Goal: Task Accomplishment & Management: Complete application form

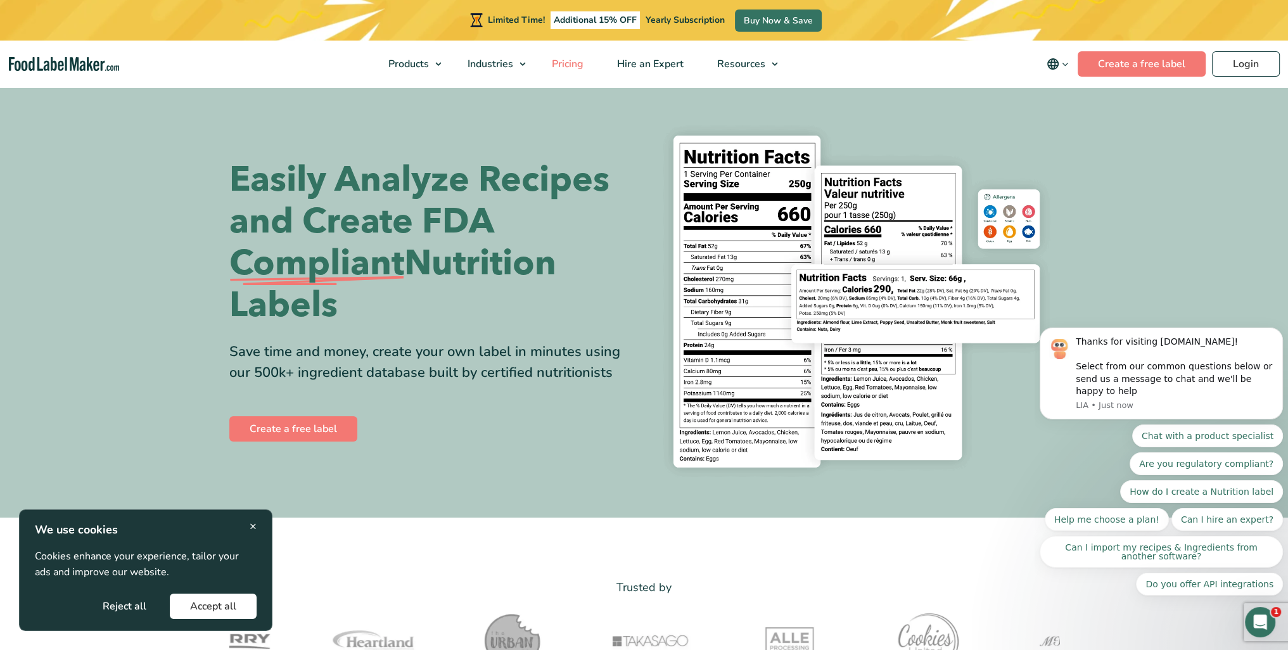
click at [573, 66] on span "Pricing" at bounding box center [566, 64] width 37 height 14
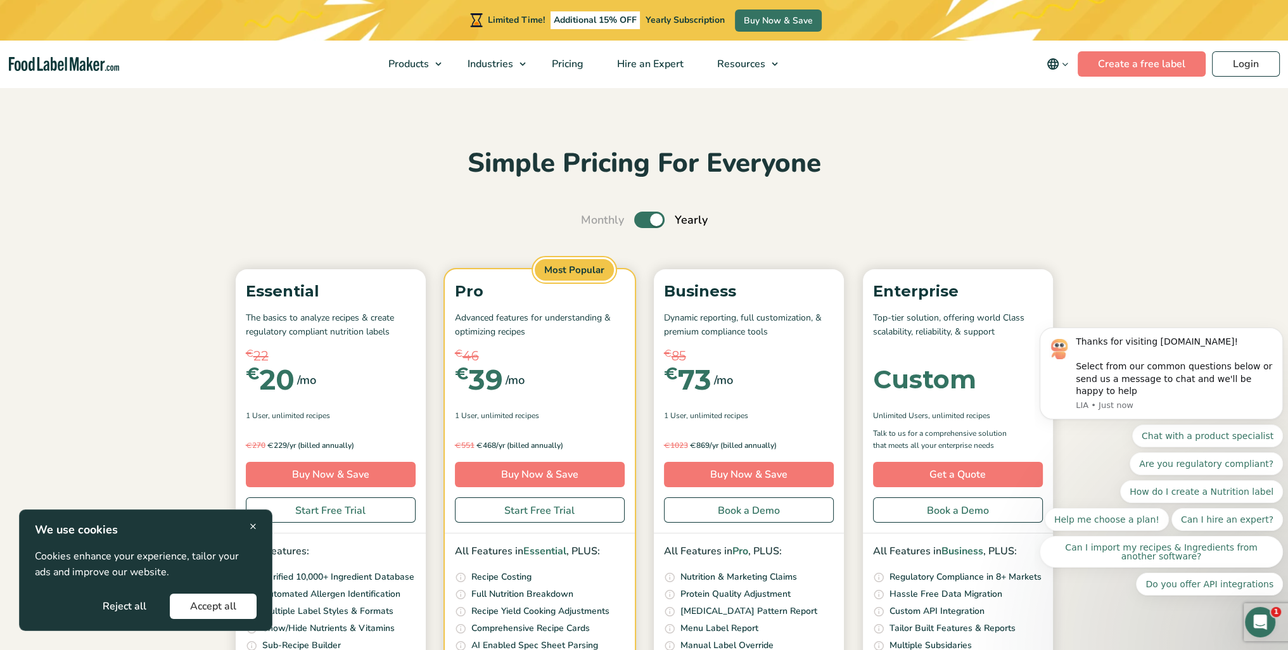
click at [224, 604] on button "Accept all" at bounding box center [213, 606] width 87 height 25
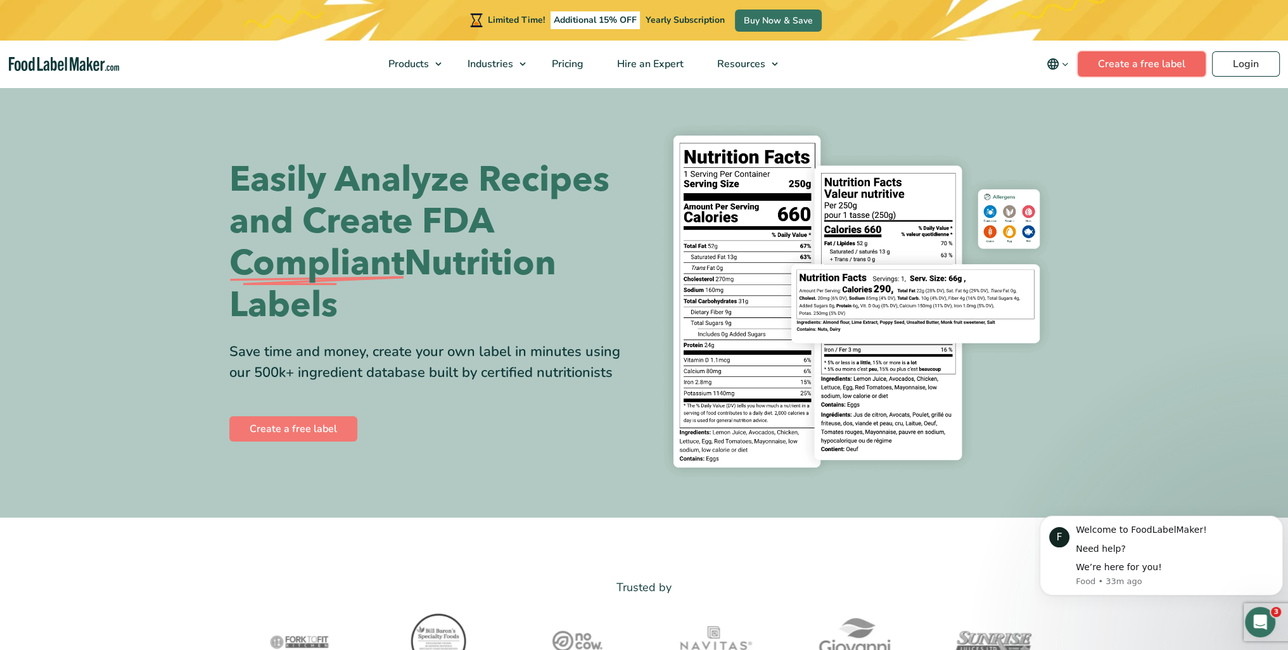
click at [1140, 64] on link "Create a free label" at bounding box center [1142, 63] width 128 height 25
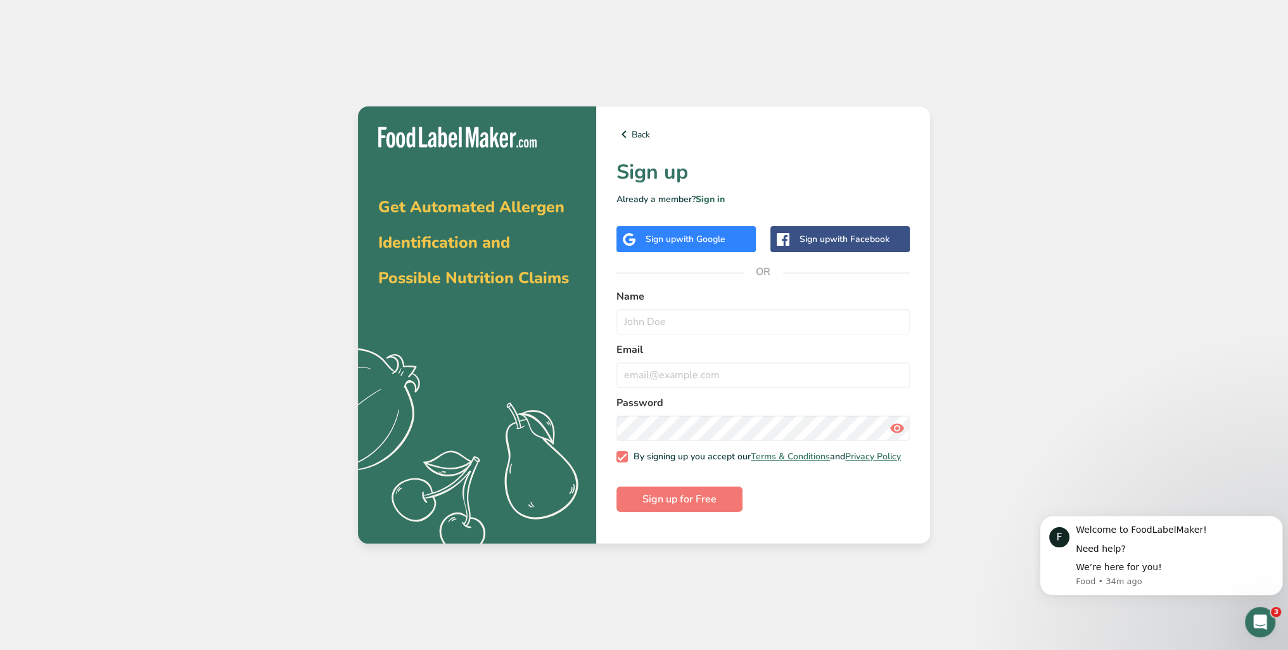
click at [654, 238] on div "Sign up with Google" at bounding box center [686, 239] width 80 height 13
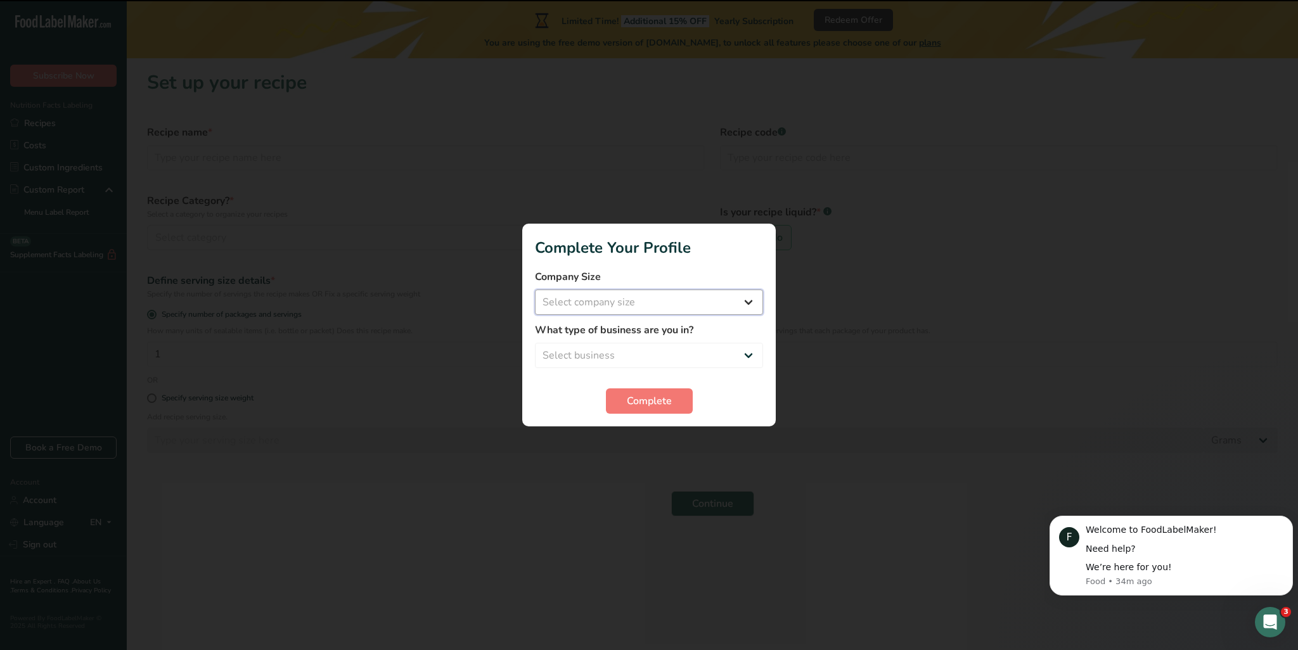
click at [644, 302] on select "Select company size Fewer than 10 Employees 10 to 50 Employees 51 to 500 Employ…" at bounding box center [649, 302] width 228 height 25
select select "1"
click at [535, 290] on select "Select company size Fewer than 10 Employees 10 to 50 Employees 51 to 500 Employ…" at bounding box center [649, 302] width 228 height 25
click at [634, 348] on select "Select business Packaged Food Manufacturer Restaurant & Cafe Bakery Meal Plans …" at bounding box center [649, 355] width 228 height 25
select select "1"
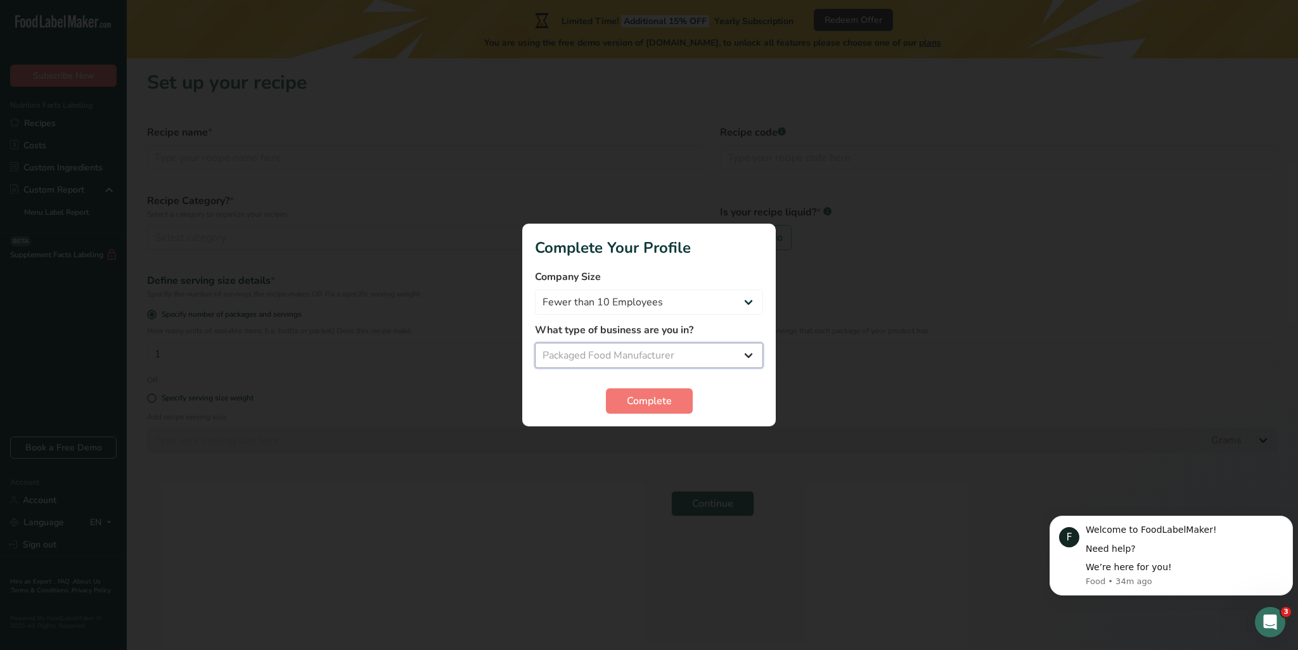
click at [535, 343] on select "Select business Packaged Food Manufacturer Restaurant & Cafe Bakery Meal Plans …" at bounding box center [649, 355] width 228 height 25
click at [629, 396] on span "Complete" at bounding box center [649, 400] width 45 height 15
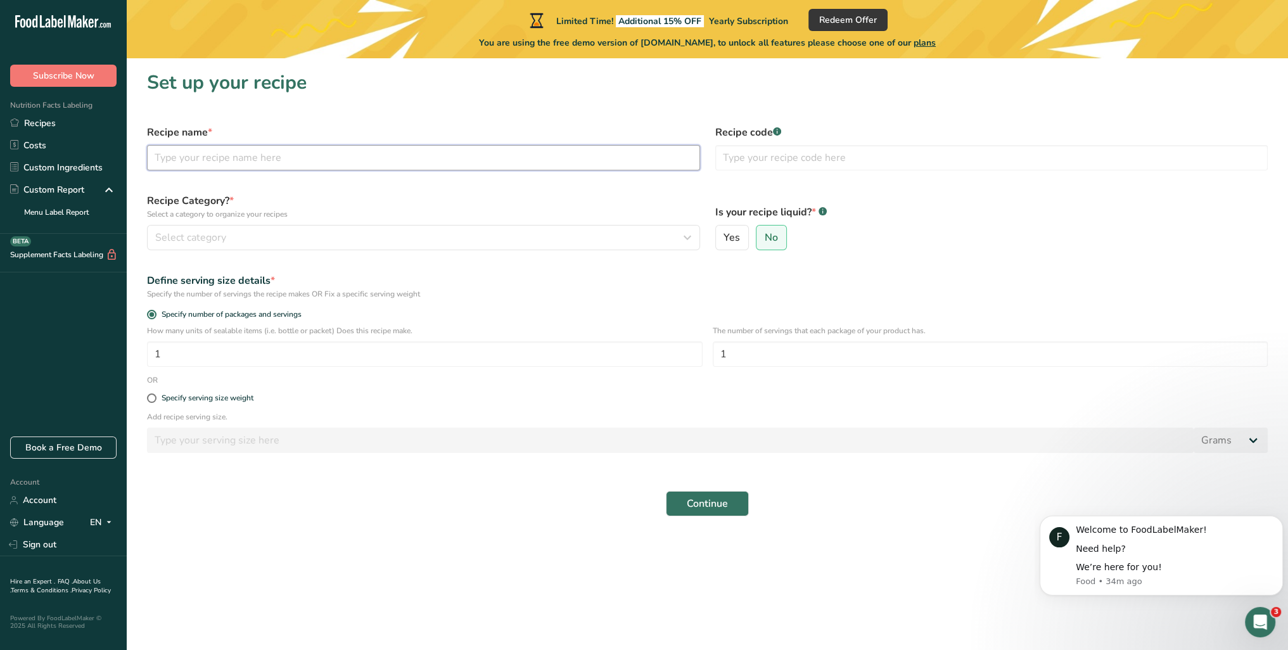
click at [371, 163] on input "text" at bounding box center [423, 157] width 553 height 25
type input "Chatpate Bhujia"
click at [775, 149] on input "text" at bounding box center [991, 157] width 553 height 25
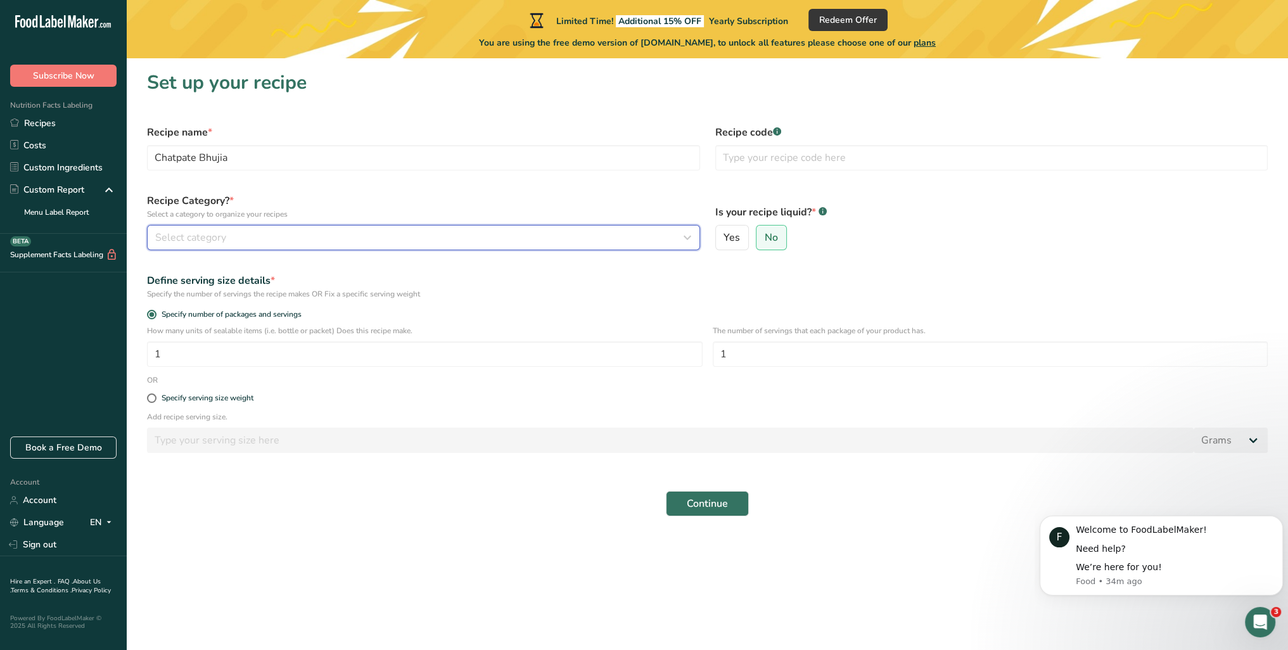
click at [219, 236] on span "Select category" at bounding box center [190, 237] width 71 height 15
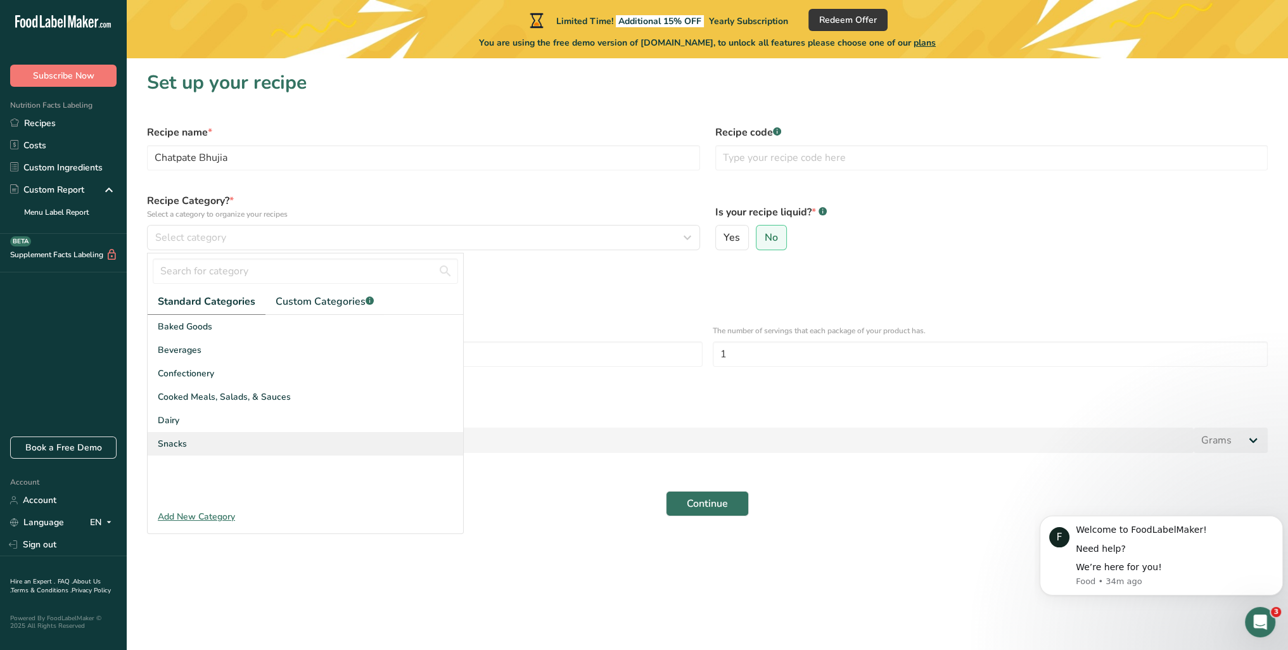
click at [191, 445] on div "Snacks" at bounding box center [306, 443] width 316 height 23
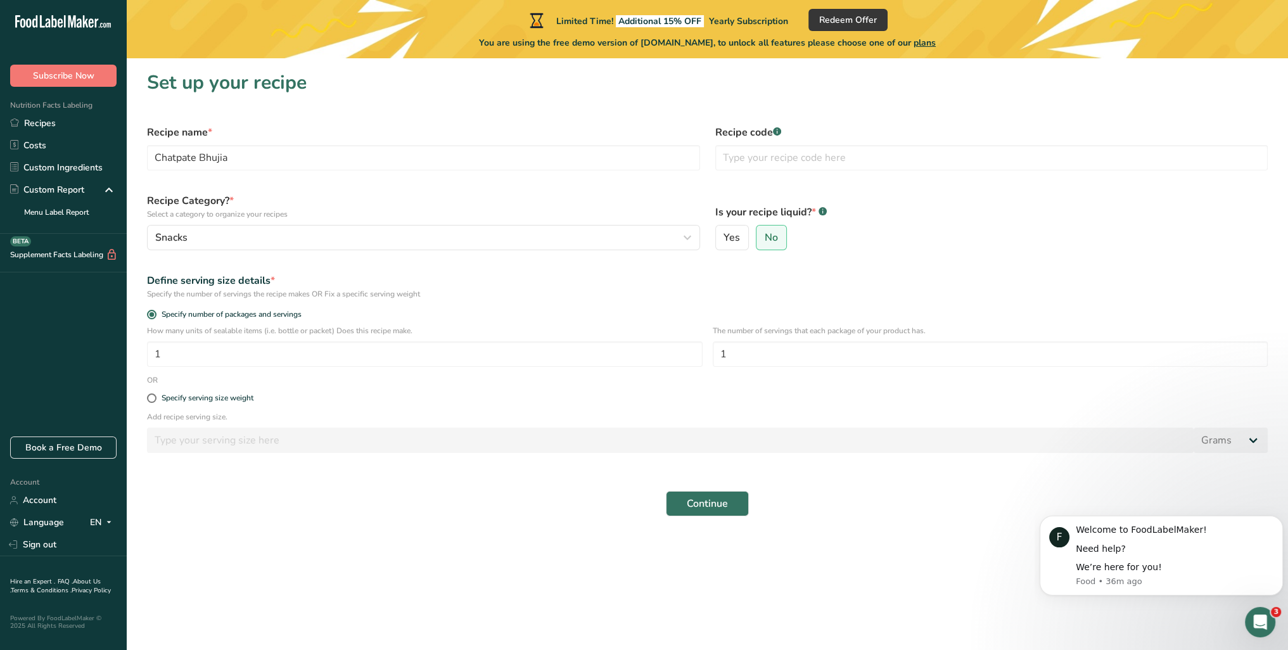
click at [290, 479] on form "Recipe name * Chatpate Bhujia Recipe code .a-a{fill:#347362;}.b-a{fill:#fff;} R…" at bounding box center [707, 320] width 1136 height 407
click at [56, 162] on link "Custom Ingredients" at bounding box center [63, 167] width 127 height 22
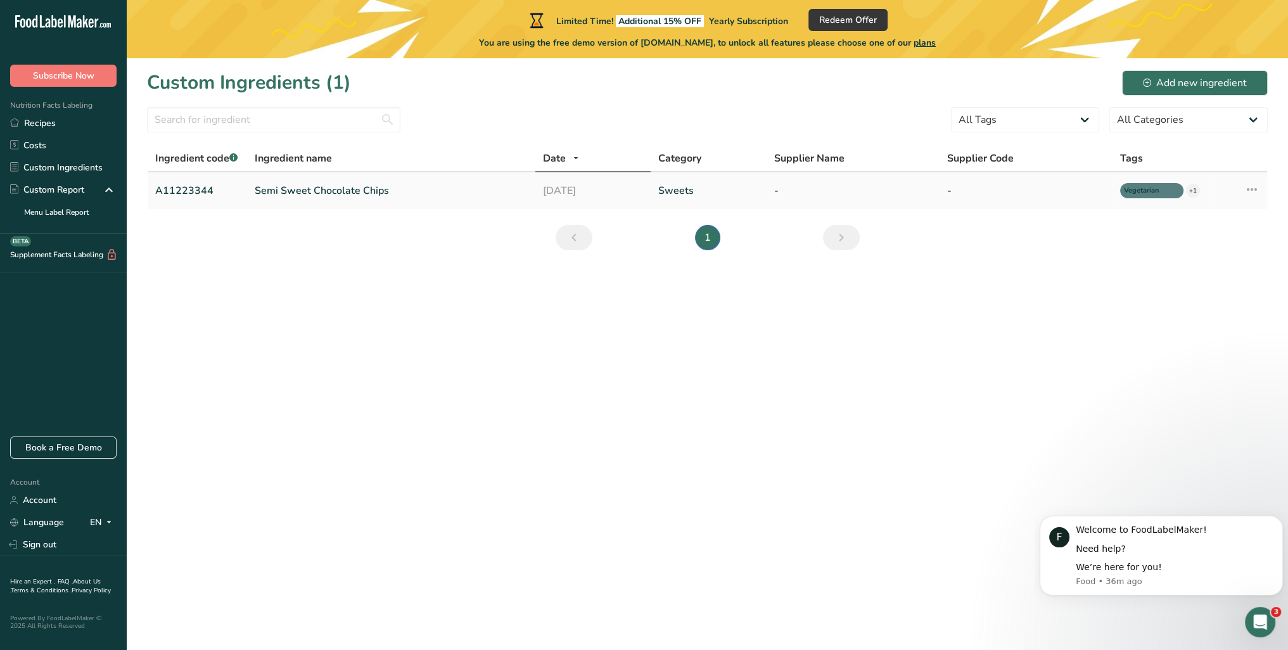
click at [355, 195] on link "Semi Sweet Chocolate Chips" at bounding box center [391, 190] width 273 height 15
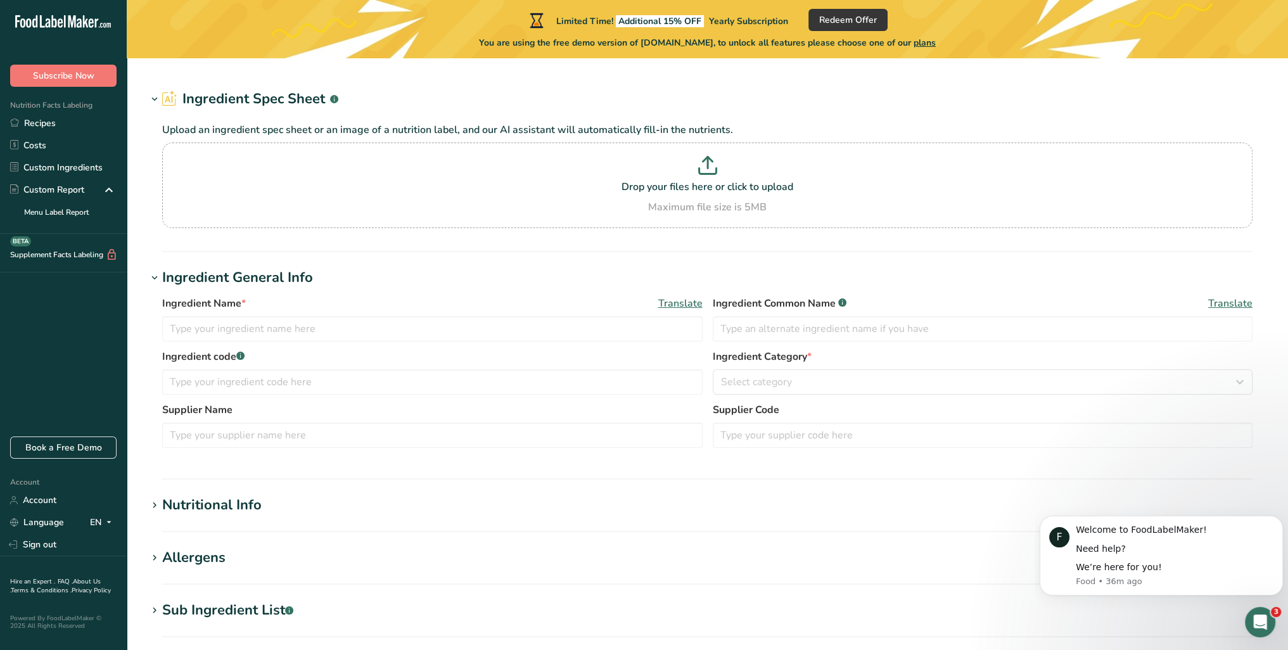
type input "Semi Sweet Chocolate Chips"
type input "Choco Chips"
type input "A11223344"
type input "100"
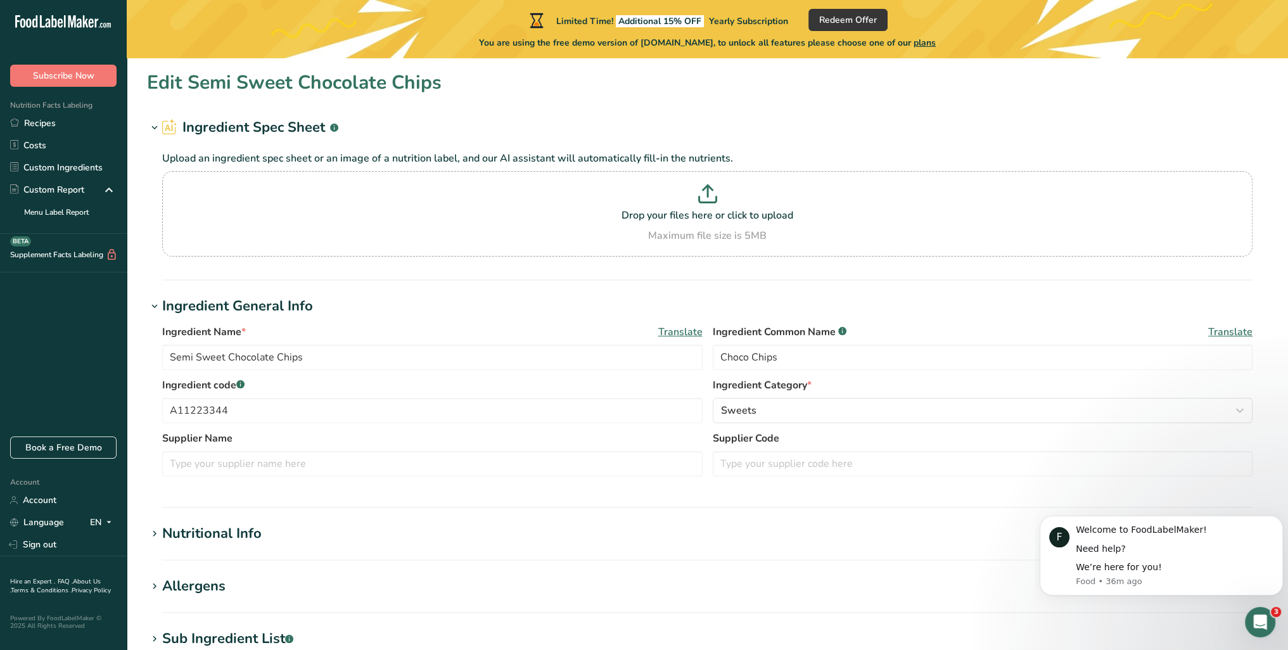
type input "200"
type KJ "836.8"
type Fat "20"
type Fat "4"
type Fat "3"
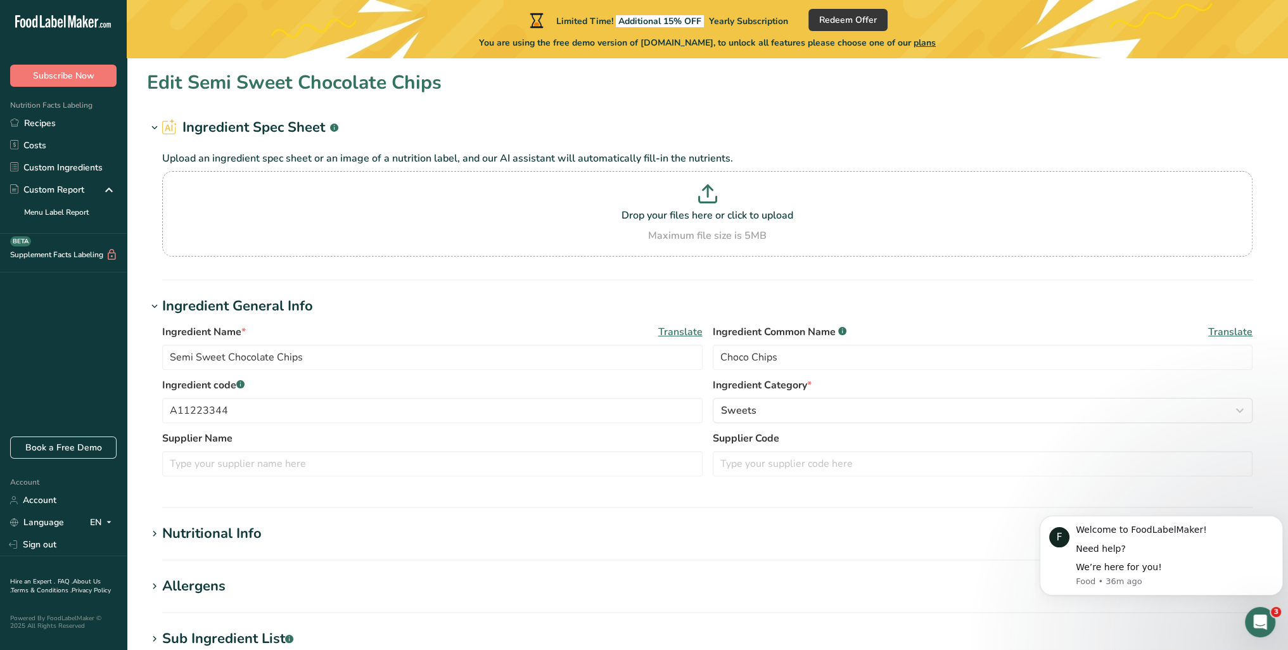
type input "12"
type input "0"
type Carbohydrates "20"
type Fiber "13"
type Sugars "35"
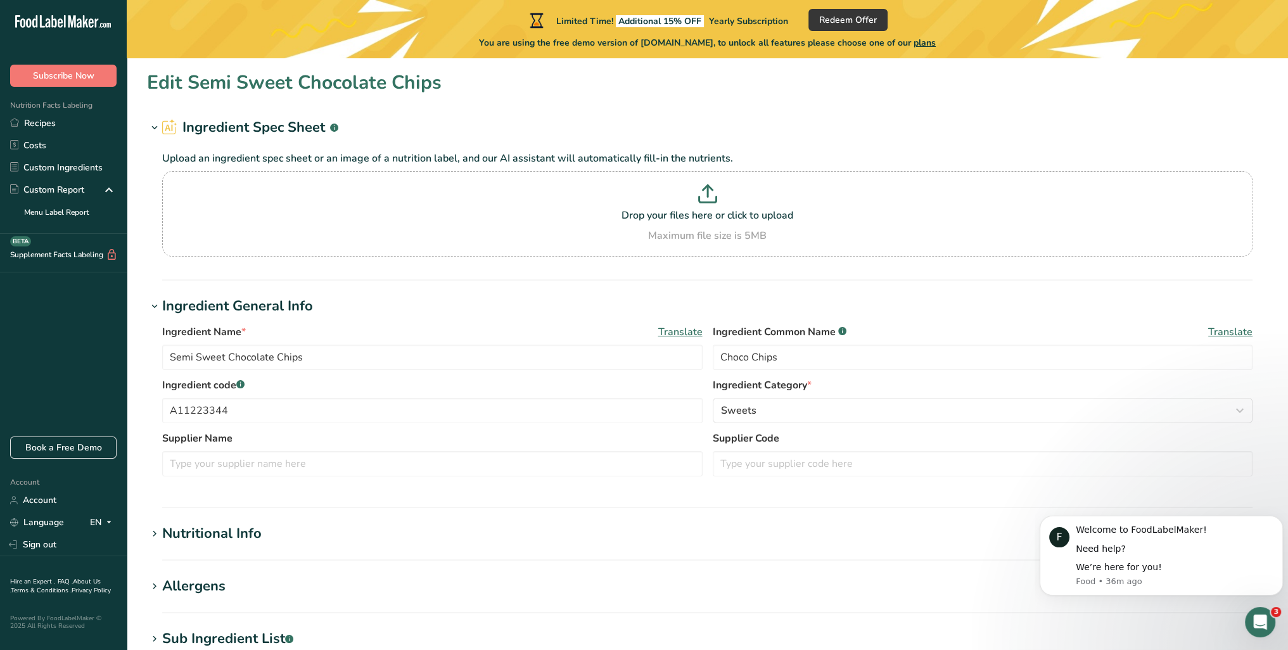
type Sugars "0"
type input "12"
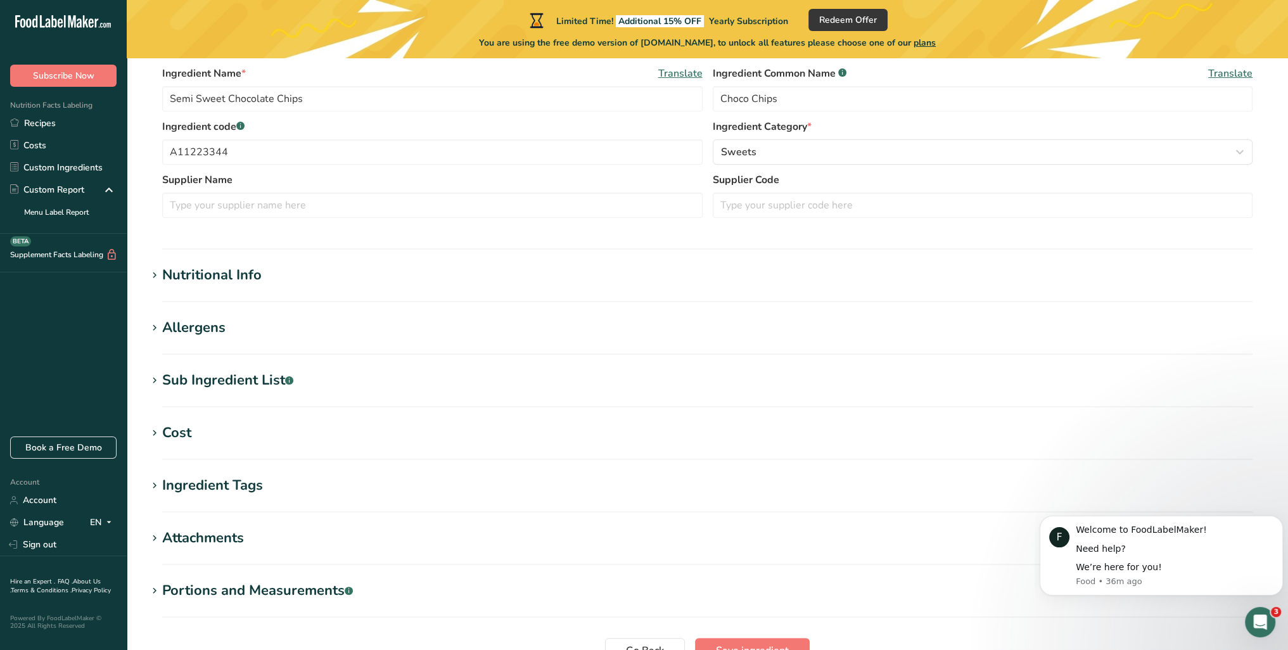
click at [393, 273] on h1 "Nutritional Info" at bounding box center [707, 275] width 1121 height 21
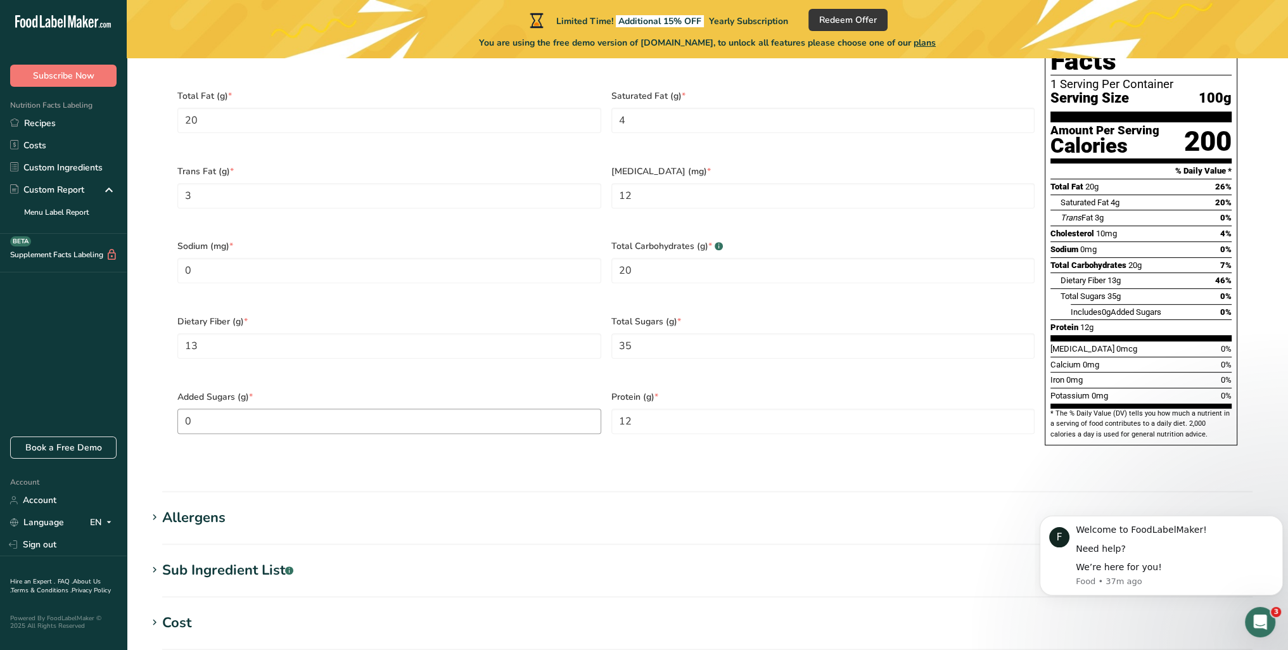
scroll to position [659, 0]
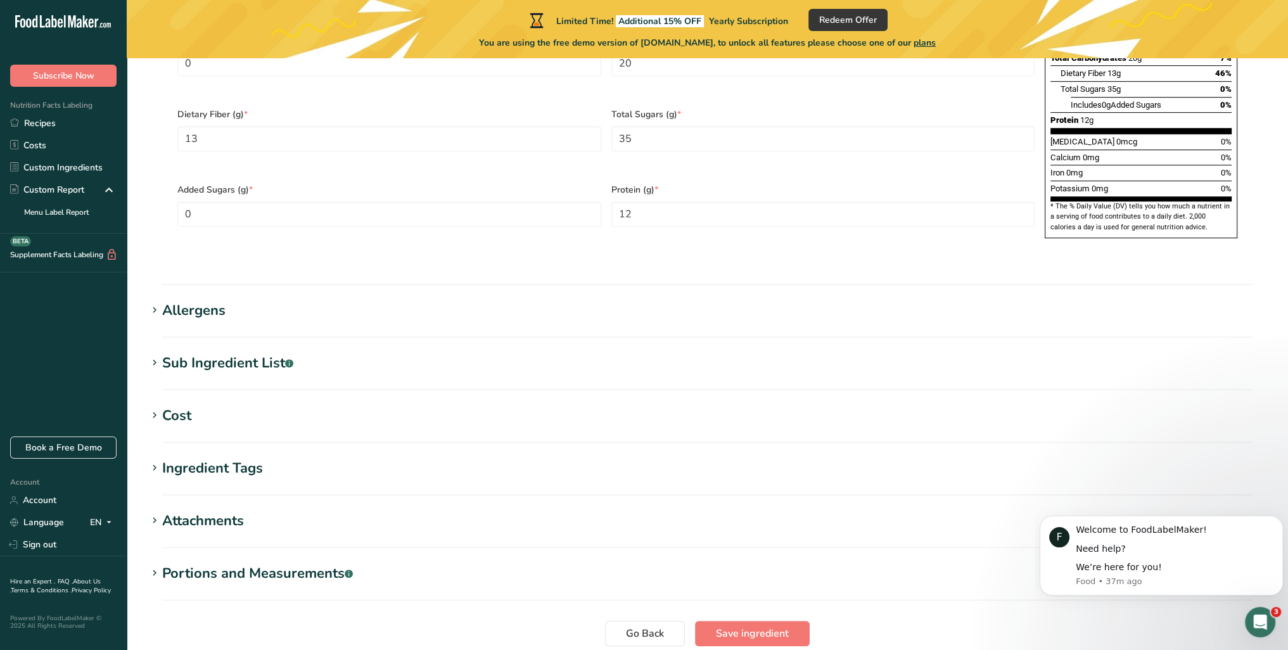
click at [416, 300] on h1 "Allergens" at bounding box center [707, 310] width 1121 height 21
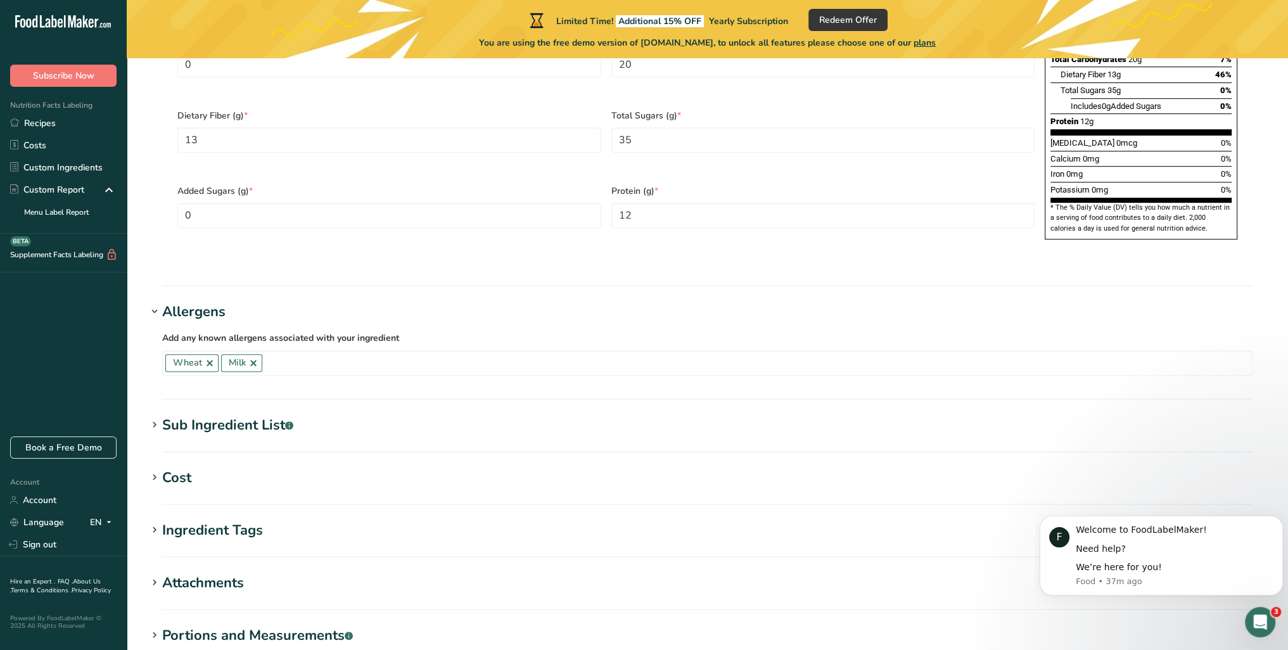
scroll to position [865, 0]
click at [423, 354] on input "text" at bounding box center [757, 364] width 990 height 20
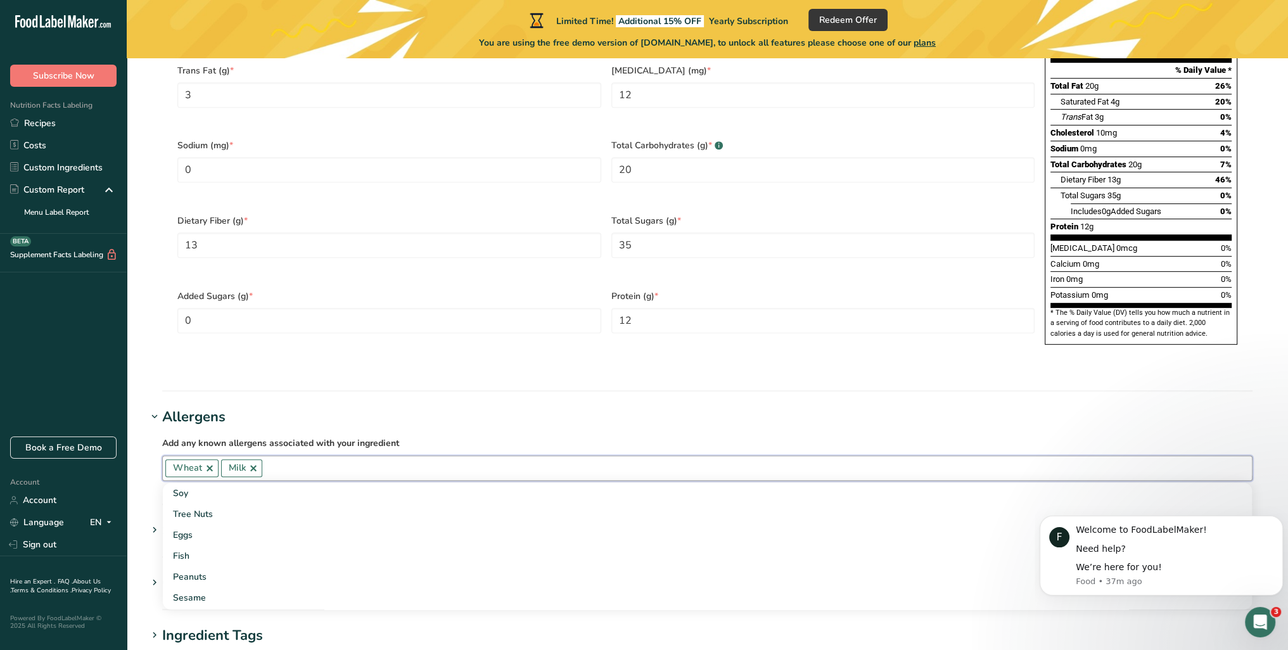
scroll to position [760, 0]
click at [145, 325] on section "Edit Semi Sweet Chocolate Chips Ingredient Spec Sheet .a-a{fill:#347362;}.b-a{f…" at bounding box center [707, 90] width 1161 height 1583
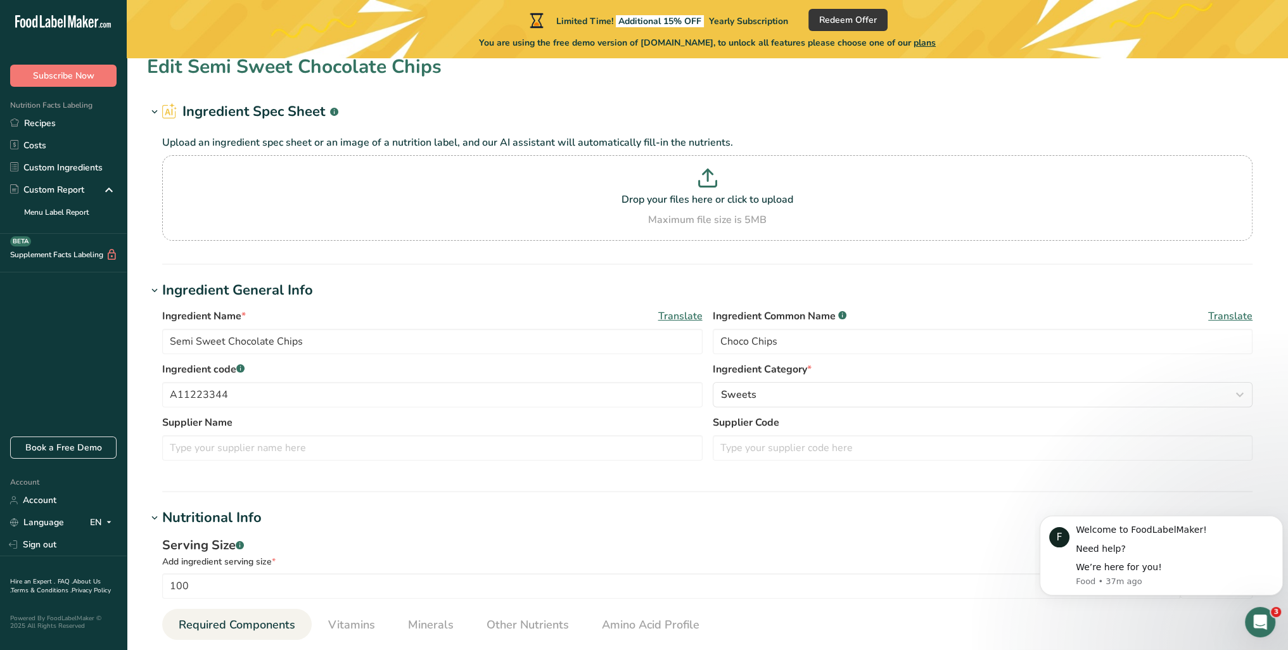
scroll to position [16, 0]
click at [482, 516] on h1 "Nutritional Info" at bounding box center [707, 517] width 1121 height 21
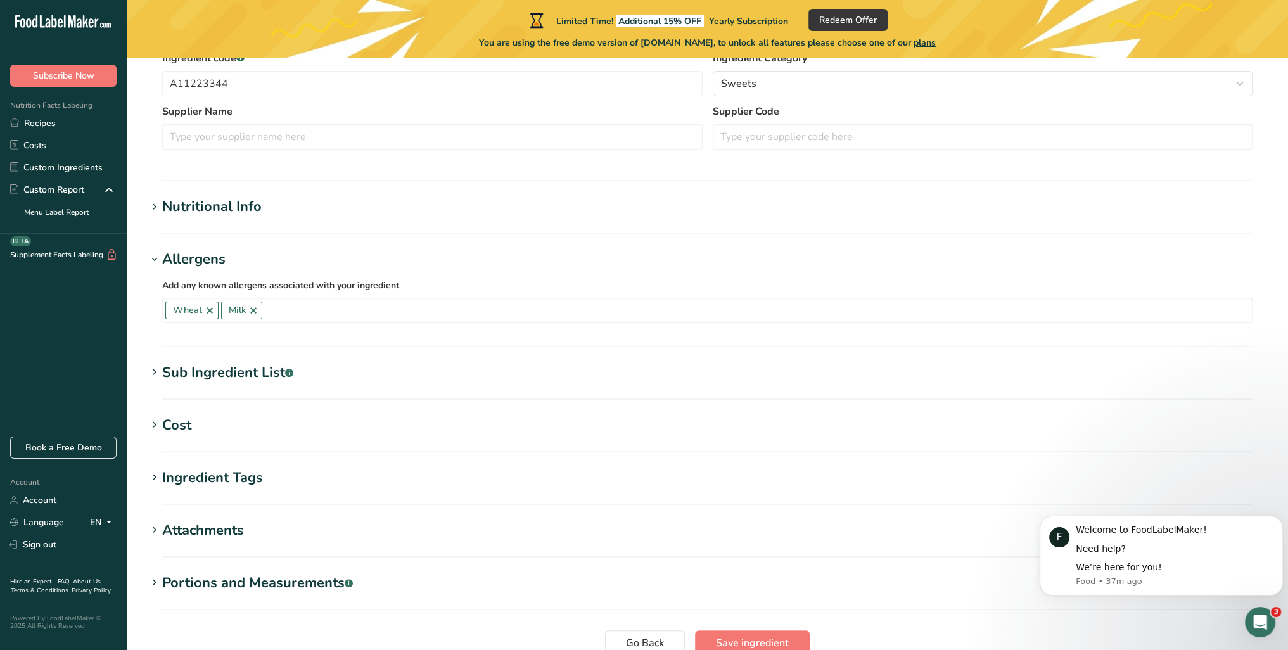
scroll to position [440, 0]
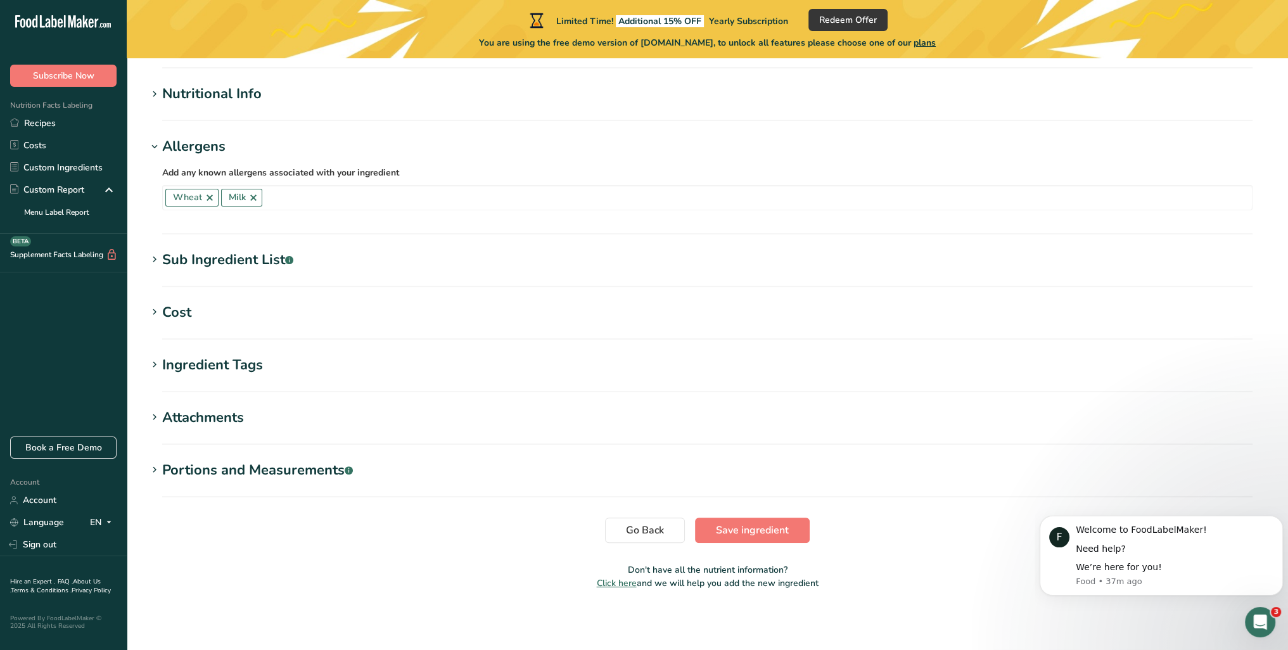
click at [435, 314] on h1 "Cost" at bounding box center [707, 312] width 1121 height 21
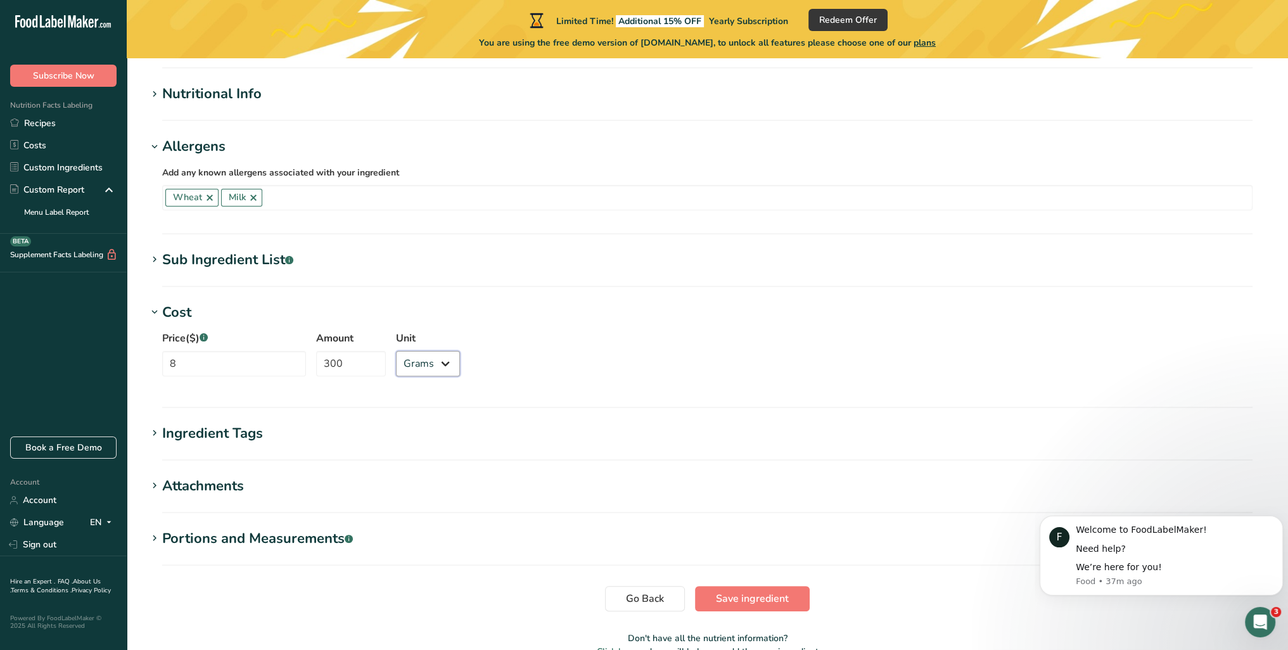
click at [426, 366] on select "Grams kg mg mcg lb oz" at bounding box center [428, 363] width 64 height 25
click at [426, 363] on select "Grams kg mg mcg lb oz" at bounding box center [428, 363] width 64 height 25
click at [430, 364] on select "Grams kg mg mcg lb oz" at bounding box center [428, 363] width 64 height 25
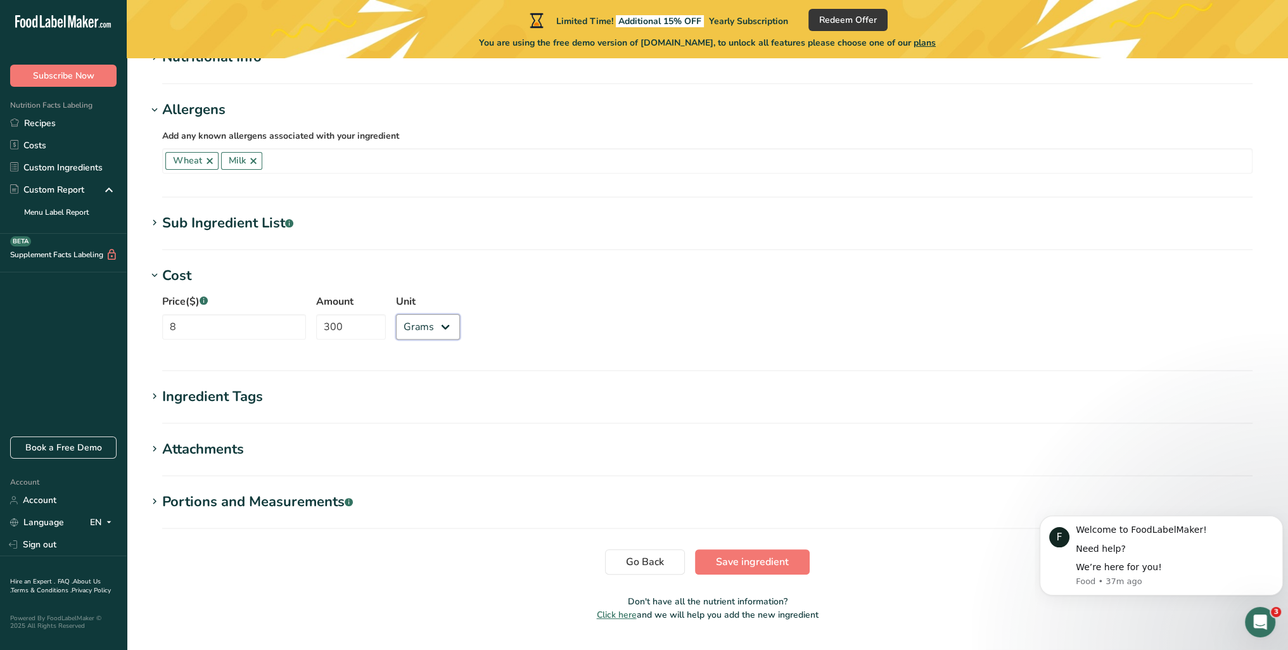
scroll to position [508, 0]
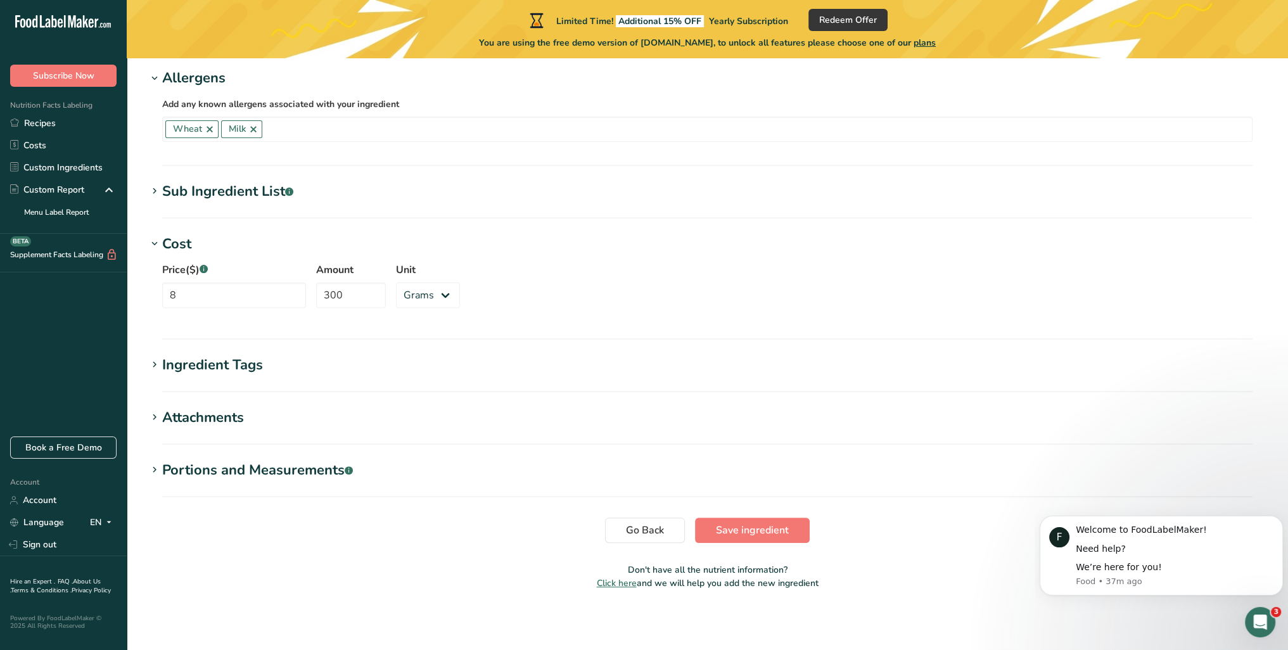
click at [267, 371] on h1 "Ingredient Tags" at bounding box center [707, 365] width 1121 height 21
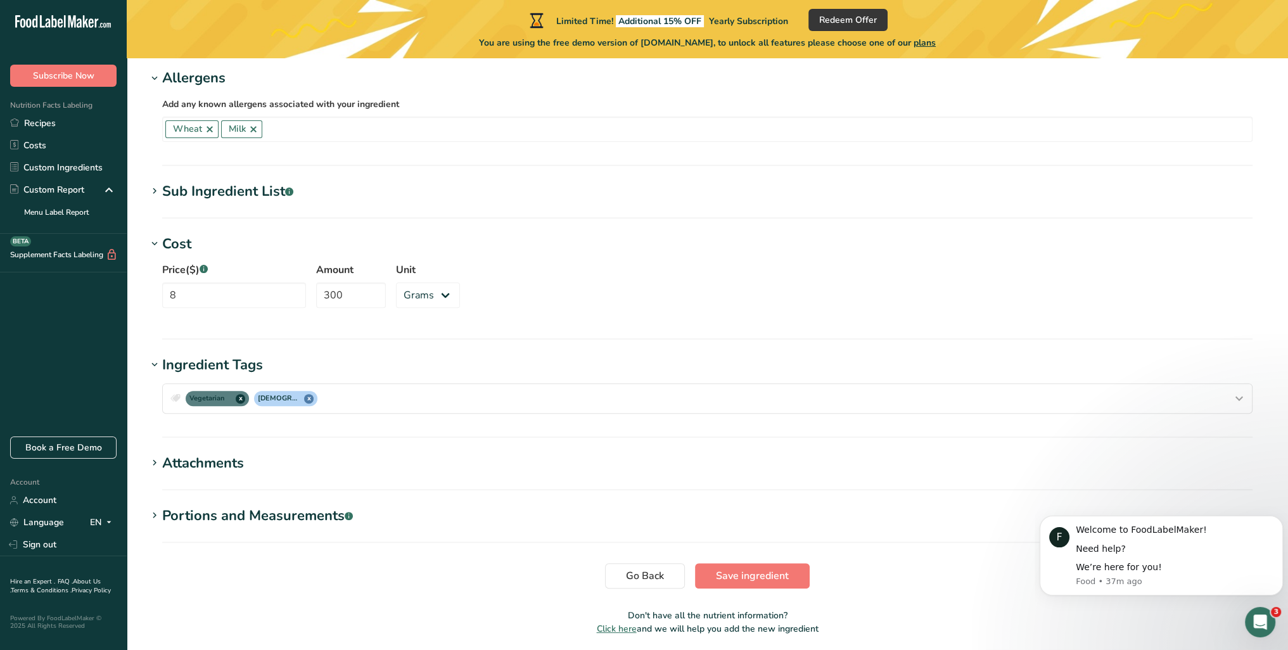
click at [260, 367] on div "Ingredient Tags" at bounding box center [212, 365] width 101 height 21
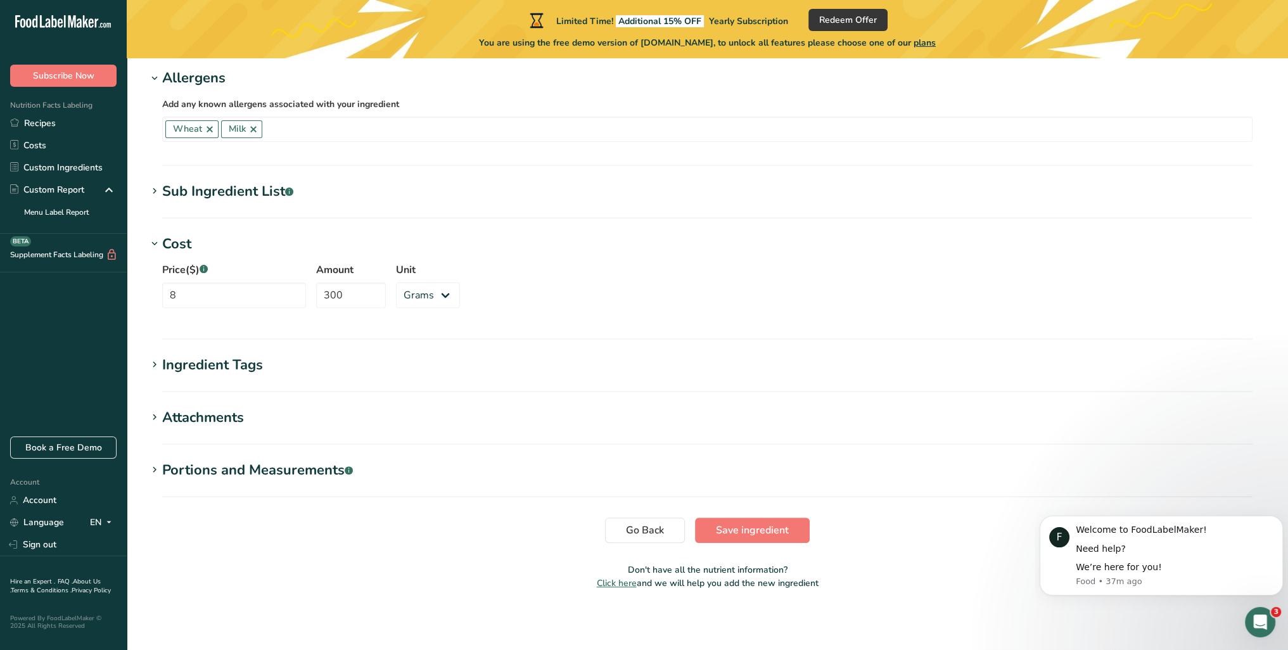
click at [238, 371] on div "Ingredient Tags" at bounding box center [212, 365] width 101 height 21
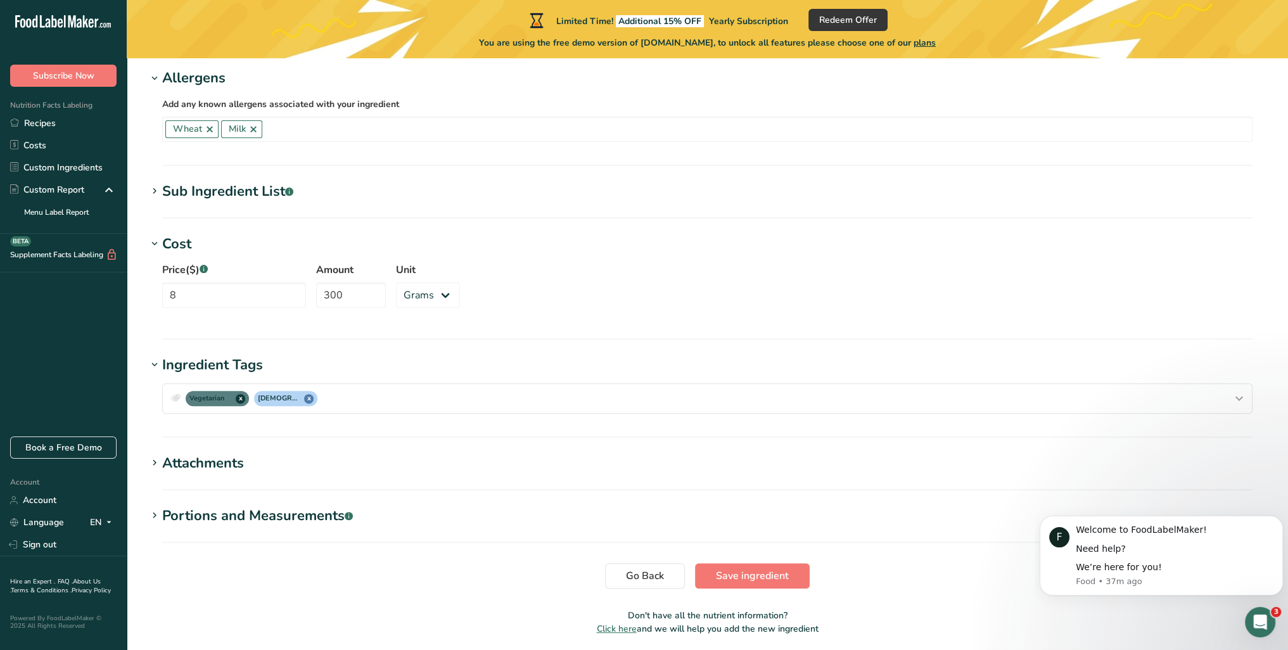
click at [238, 371] on div "Ingredient Tags" at bounding box center [212, 365] width 101 height 21
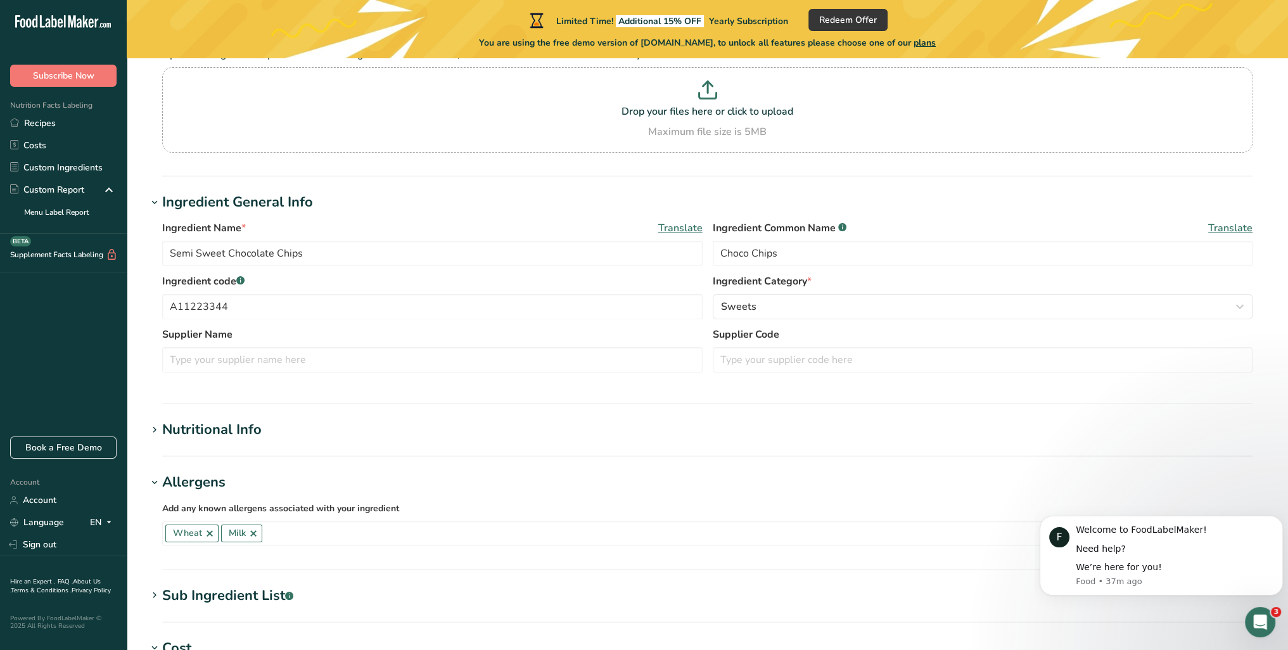
scroll to position [0, 0]
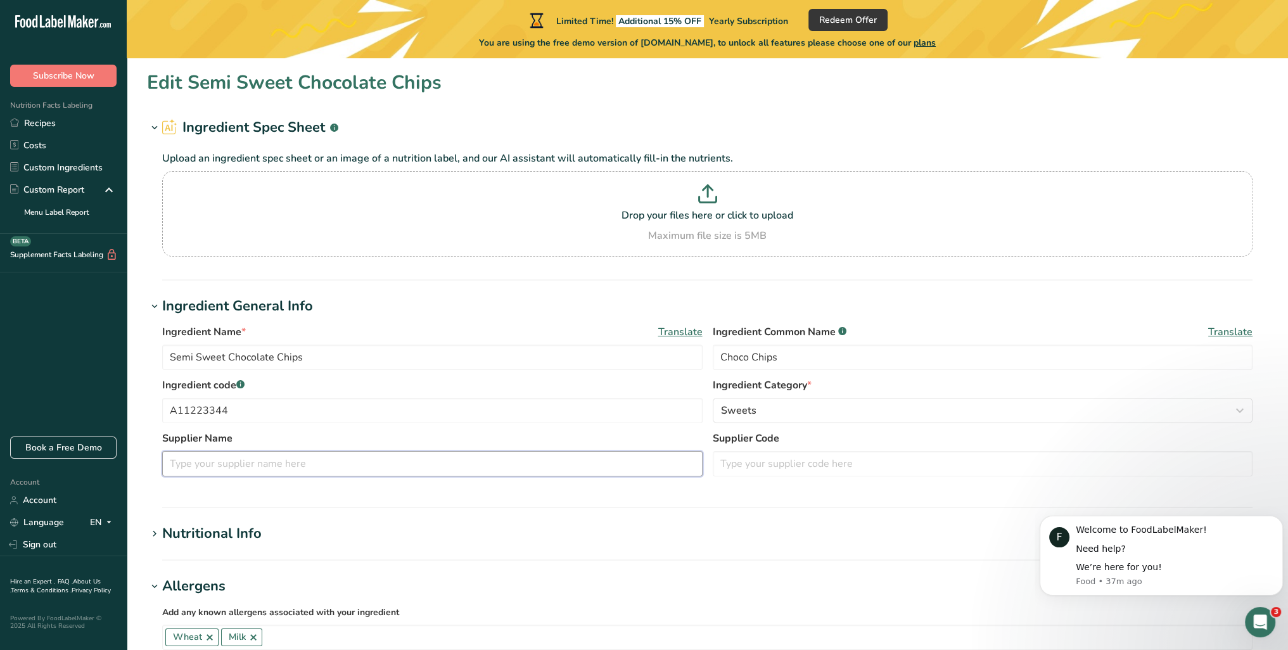
click at [530, 467] on input "text" at bounding box center [432, 463] width 540 height 25
click at [516, 220] on p "Drop your files here or click to upload" at bounding box center [707, 215] width 1084 height 15
click at [516, 220] on input "Drop your files here or click to upload Maximum file size is 5MB" at bounding box center [707, 214] width 1090 height 86
type input "C:\fakepath\Chatpate_bhujia_da.pdf"
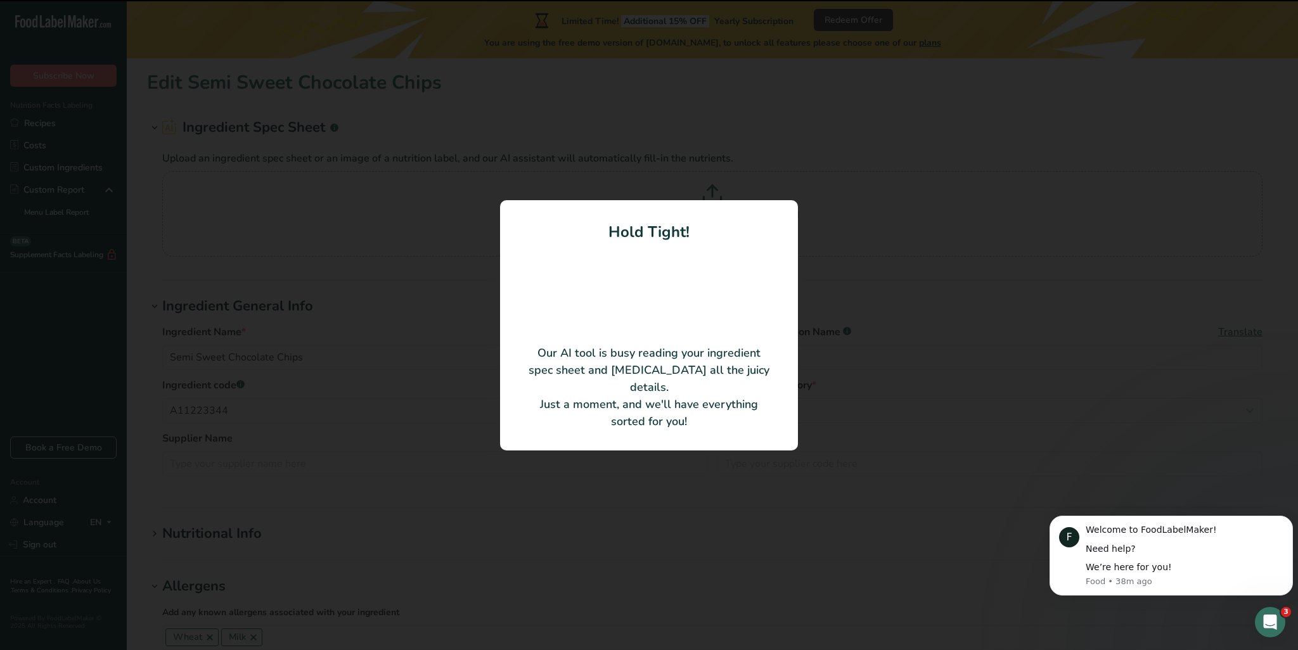
type input "Chatpate Bhujia"
